Goal: Task Accomplishment & Management: Complete application form

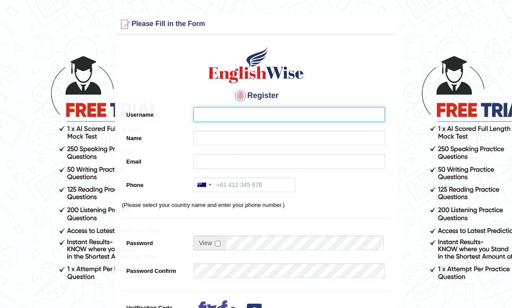
click at [340, 116] on input "Username" at bounding box center [289, 114] width 191 height 15
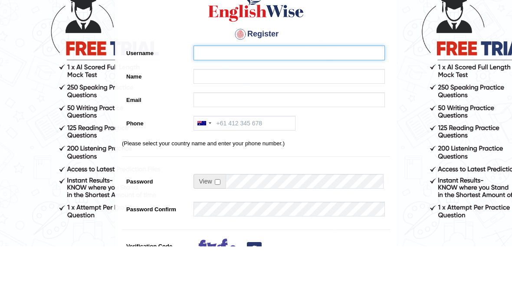
type input "[EMAIL_ADDRESS][DOMAIN_NAME]"
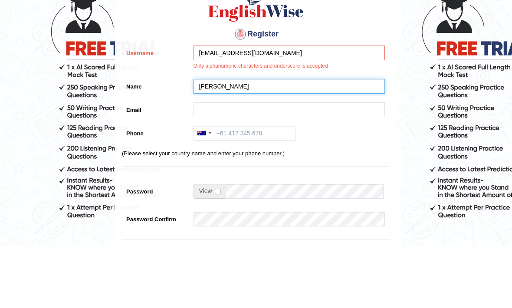
type input "[PERSON_NAME]"
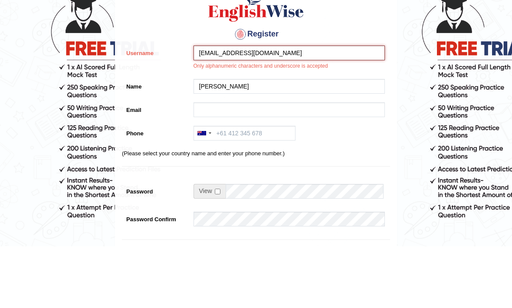
click at [268, 107] on input "[EMAIL_ADDRESS][DOMAIN_NAME]" at bounding box center [289, 114] width 191 height 15
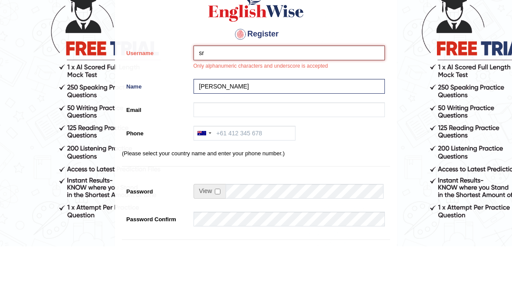
type input "s"
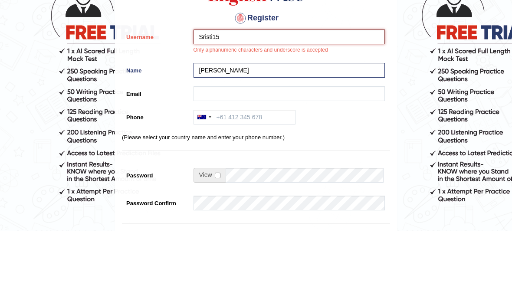
type input "Sristi15"
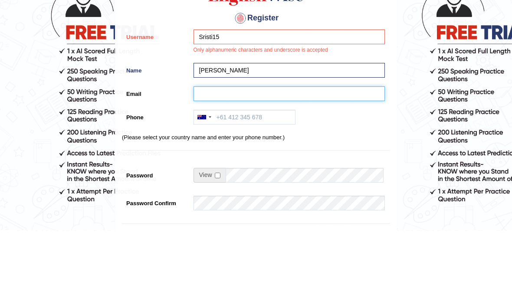
click at [305, 164] on input "Email" at bounding box center [289, 171] width 191 height 15
type input "[EMAIL_ADDRESS][DOMAIN_NAME]"
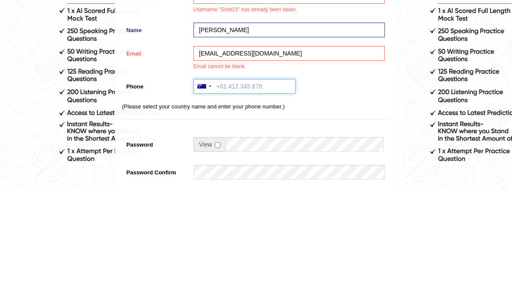
type input "0405832855"
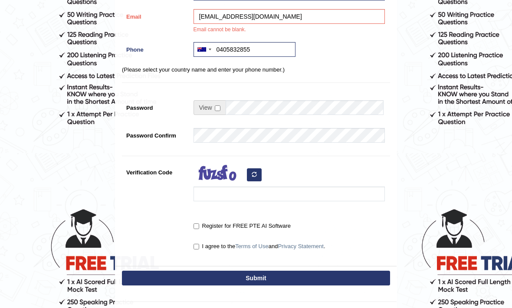
scroll to position [156, 0]
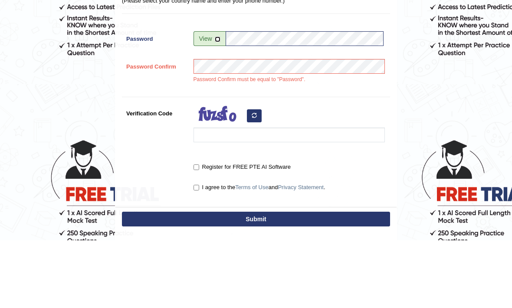
click at [216, 105] on input "checkbox" at bounding box center [218, 108] width 6 height 6
checkbox input "true"
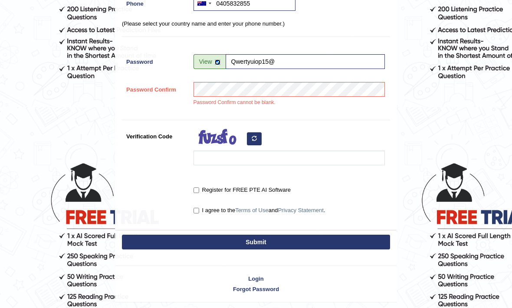
scroll to position [201, 0]
click at [342, 77] on div "Register Username Sristi15 Username "Sristi15" has already been taken. Name [PE…" at bounding box center [255, 35] width 281 height 392
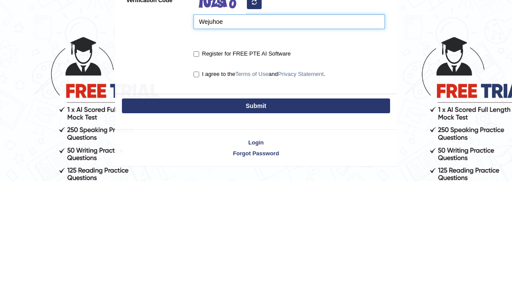
type input "Wejuhoe"
click at [198, 178] on input "Register for FREE PTE AI Software" at bounding box center [197, 181] width 6 height 6
checkbox input "true"
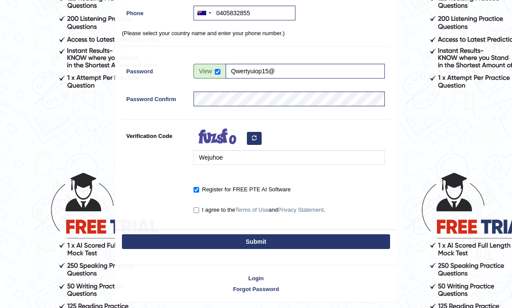
click at [198, 210] on input "I agree to the Terms of Use and Privacy Statement ." at bounding box center [197, 211] width 6 height 6
checkbox input "true"
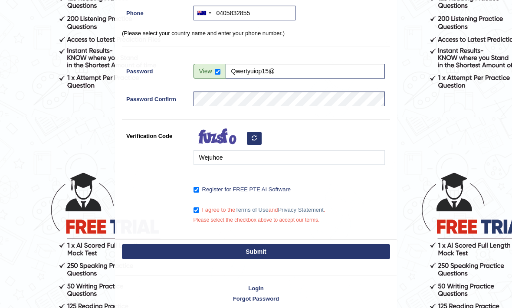
click at [162, 249] on button "Submit" at bounding box center [256, 251] width 268 height 15
type input "[PHONE_NUMBER]"
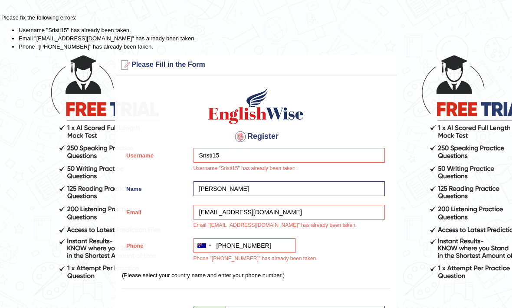
scroll to position [0, 0]
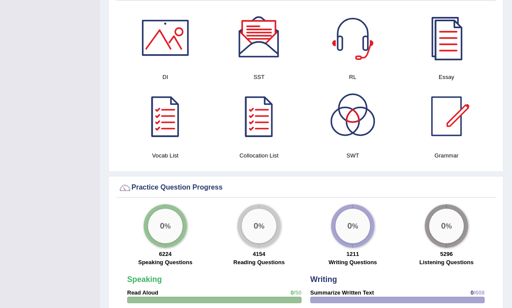
scroll to position [496, 0]
click at [264, 44] on div at bounding box center [259, 37] width 61 height 61
